Goal: Find specific page/section: Find specific page/section

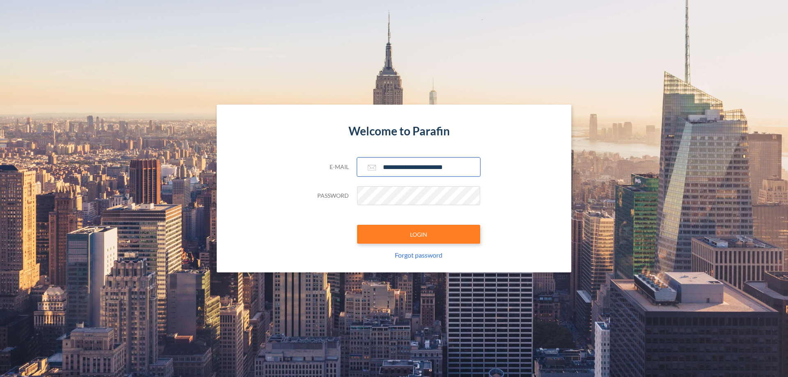
type input "**********"
click at [419, 234] on button "LOGIN" at bounding box center [418, 234] width 123 height 19
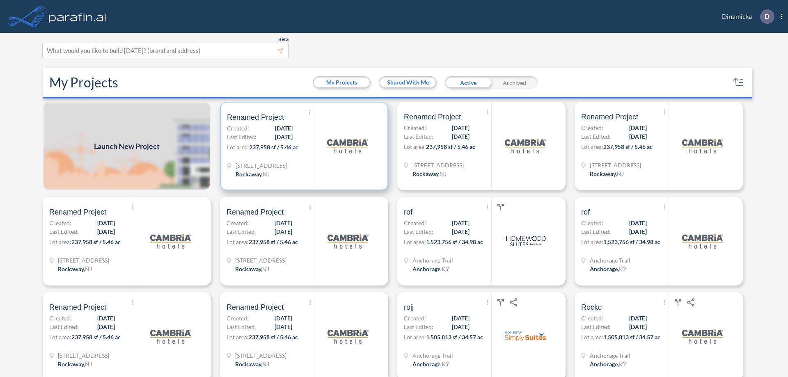
scroll to position [2, 0]
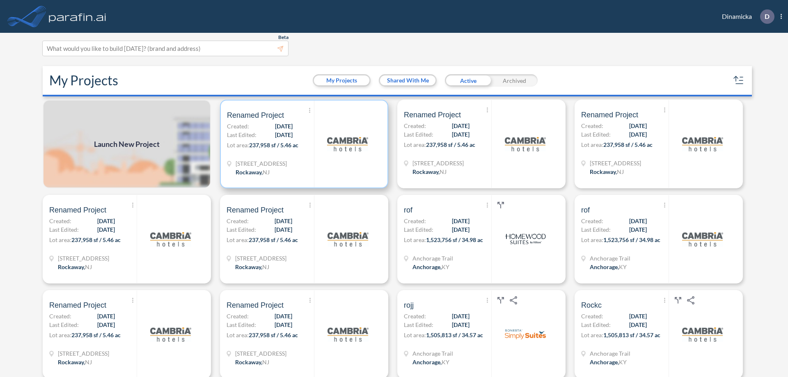
click at [302, 144] on p "Lot area: 237,958 sf / 5.46 ac" at bounding box center [270, 147] width 87 height 12
